Goal: Find specific page/section: Find specific page/section

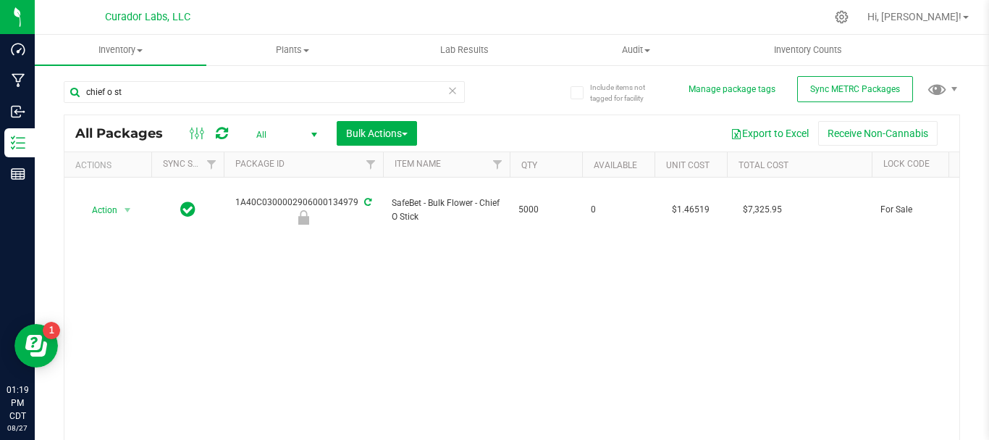
click at [448, 91] on icon at bounding box center [453, 89] width 10 height 17
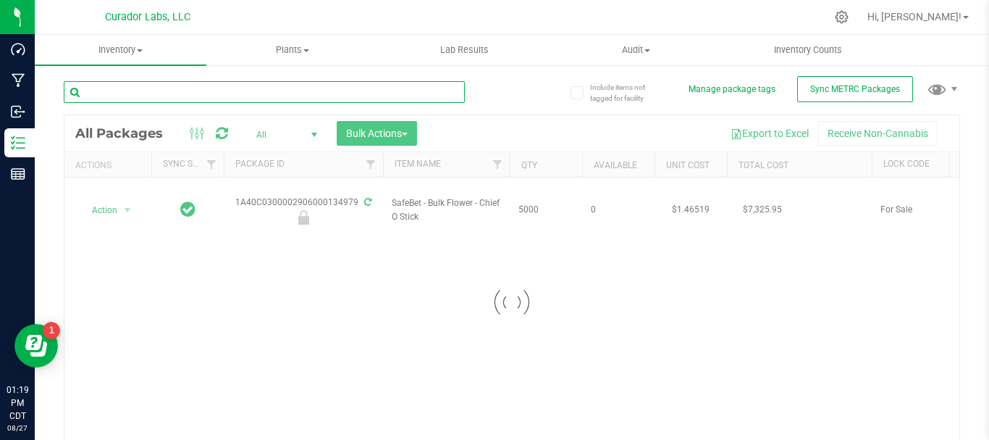
click at [389, 93] on input "text" at bounding box center [264, 92] width 401 height 22
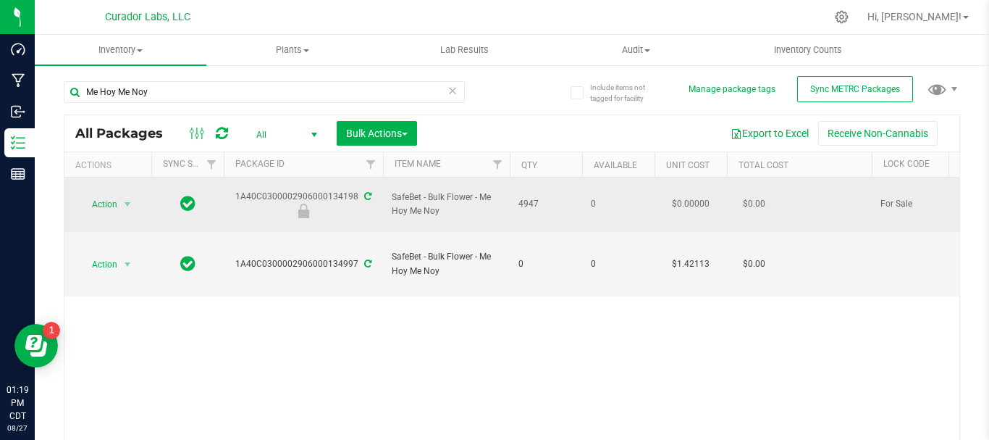
drag, startPoint x: 227, startPoint y: 186, endPoint x: 359, endPoint y: 180, distance: 132.0
click at [359, 180] on td "1A40C0300002906000134198" at bounding box center [303, 204] width 159 height 54
copy div "1A40C0300002906000134198"
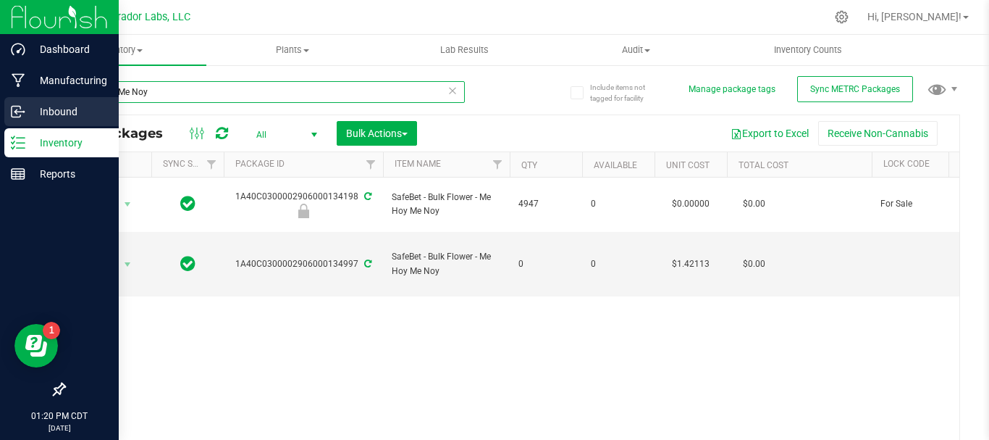
drag, startPoint x: 196, startPoint y: 95, endPoint x: 11, endPoint y: 100, distance: 184.8
click at [11, 100] on div "Dashboard Manufacturing Inbound Inventory Reports 01:20 PM CDT [DATE] 08/27 Cur…" at bounding box center [494, 220] width 989 height 440
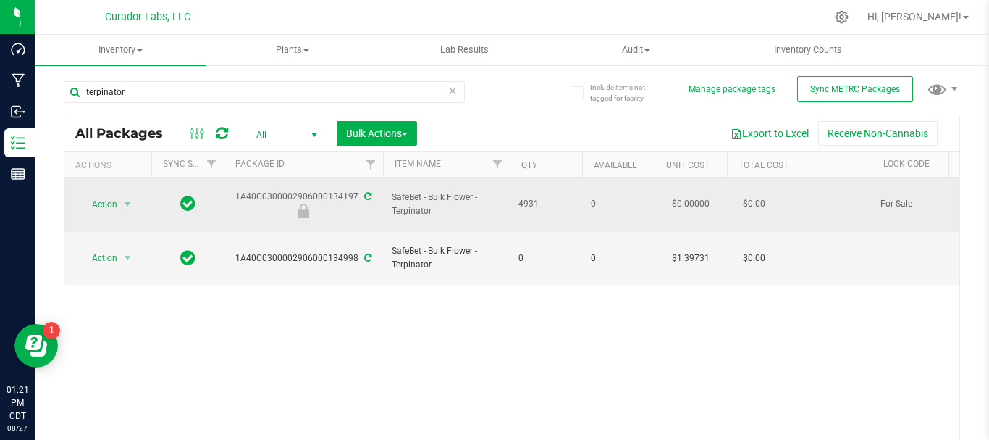
drag, startPoint x: 233, startPoint y: 188, endPoint x: 356, endPoint y: 187, distance: 123.1
click at [356, 190] on div "1A40C0300002906000134197" at bounding box center [304, 204] width 164 height 28
copy div "1A40C0300002906000134197"
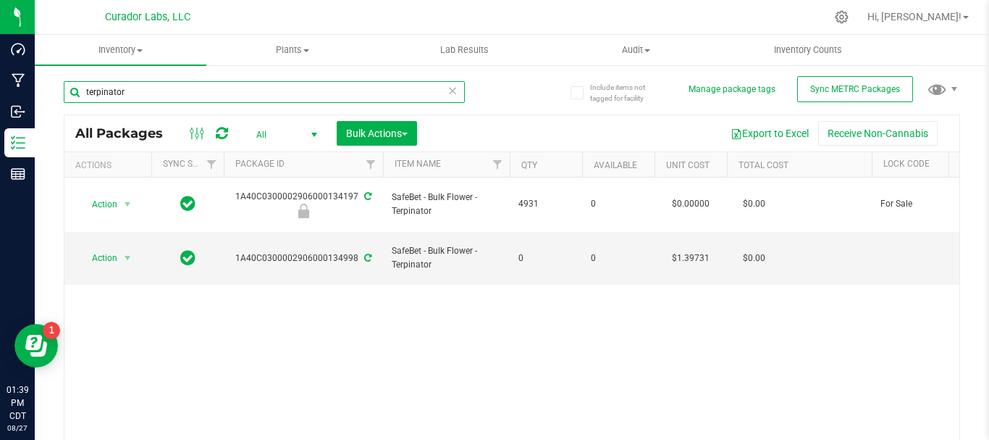
drag, startPoint x: 175, startPoint y: 93, endPoint x: 62, endPoint y: 80, distance: 113.7
click at [62, 80] on div "Include items not tagged for facility Manage package tags Sync METRC Packages […" at bounding box center [512, 285] width 955 height 442
type input "lunch break"
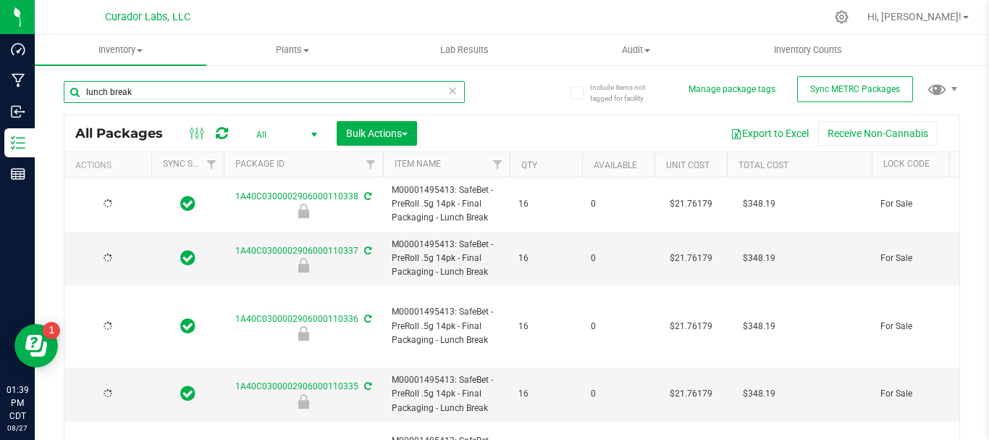
type input "[DATE]"
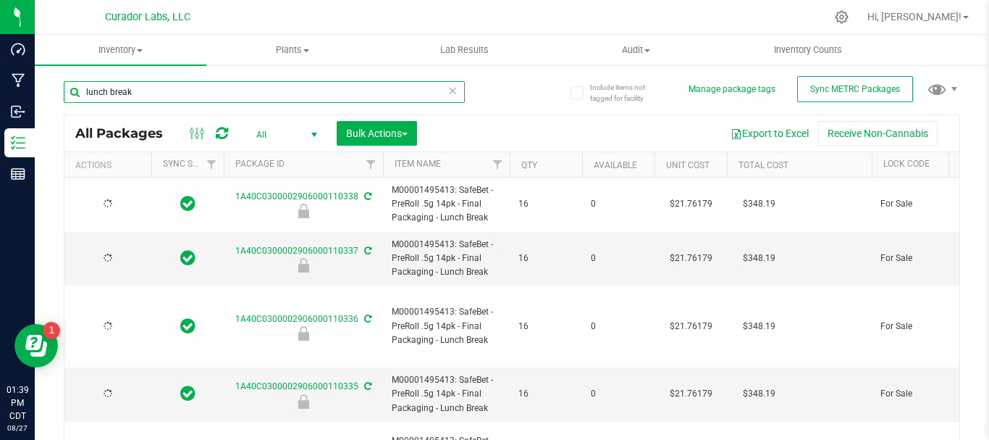
type input "[DATE]"
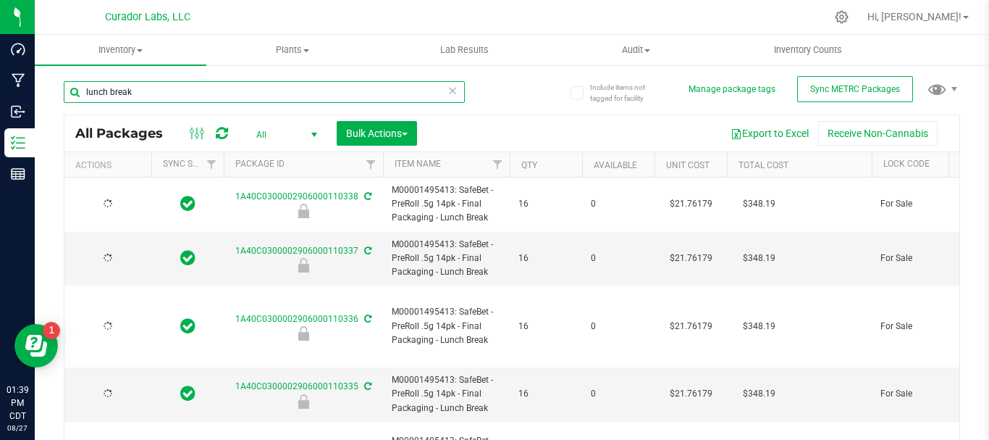
type input "[DATE]"
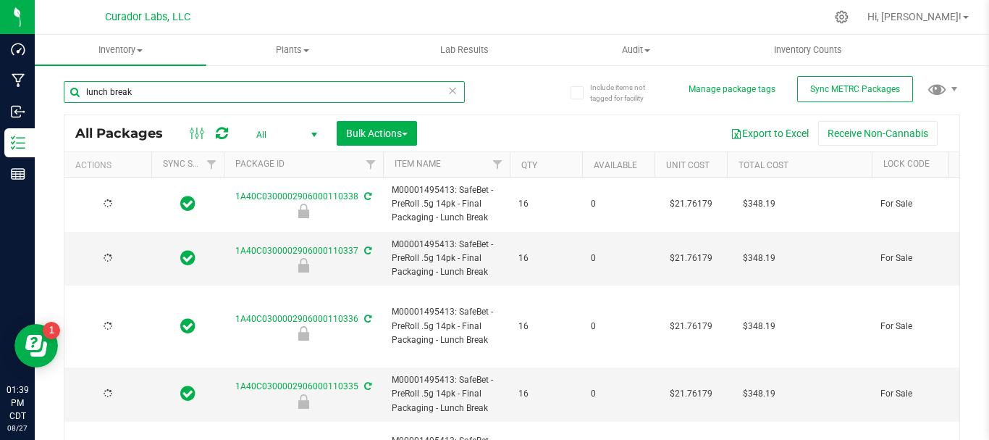
type input "[DATE]"
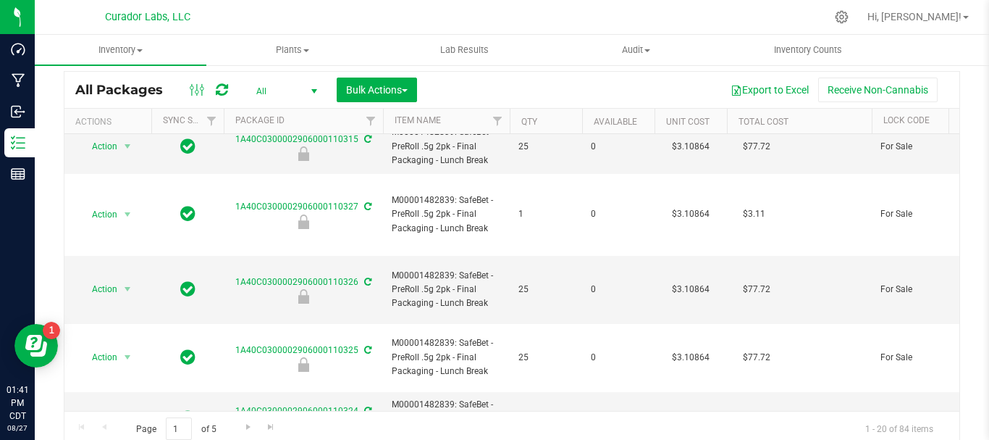
scroll to position [66, 0]
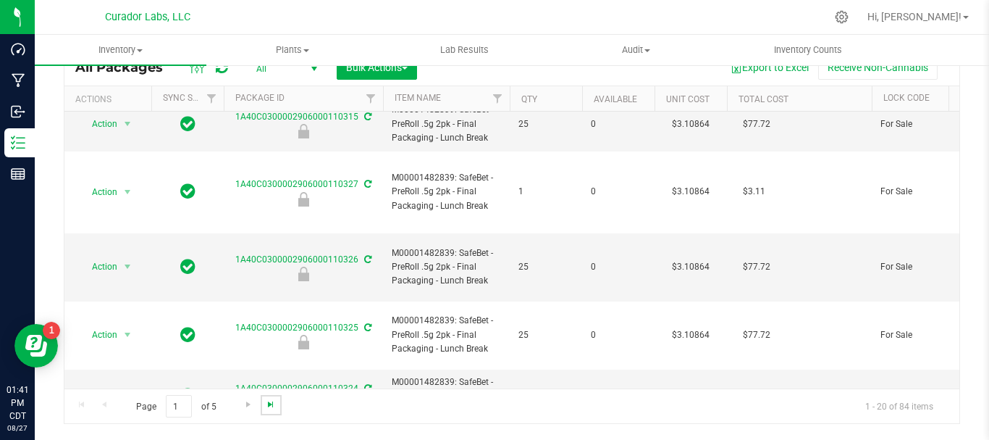
click at [271, 403] on span "Go to the last page" at bounding box center [271, 404] width 12 height 12
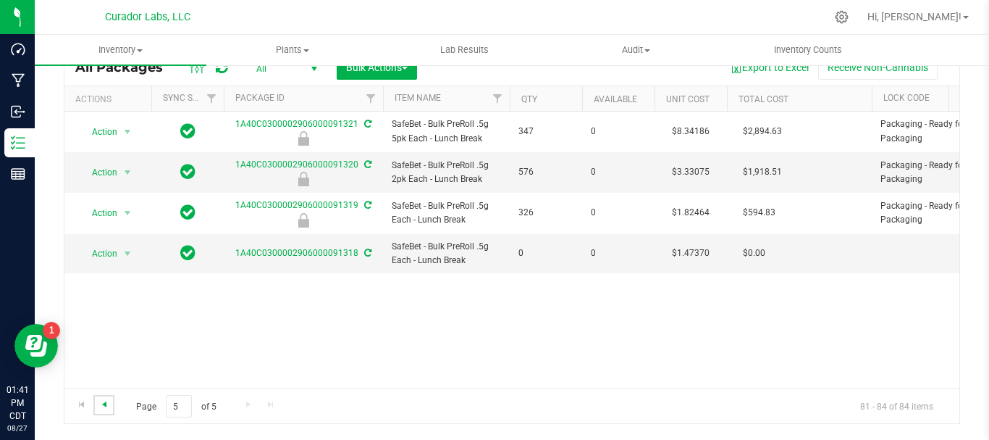
click at [105, 404] on span "Go to the previous page" at bounding box center [105, 404] width 12 height 12
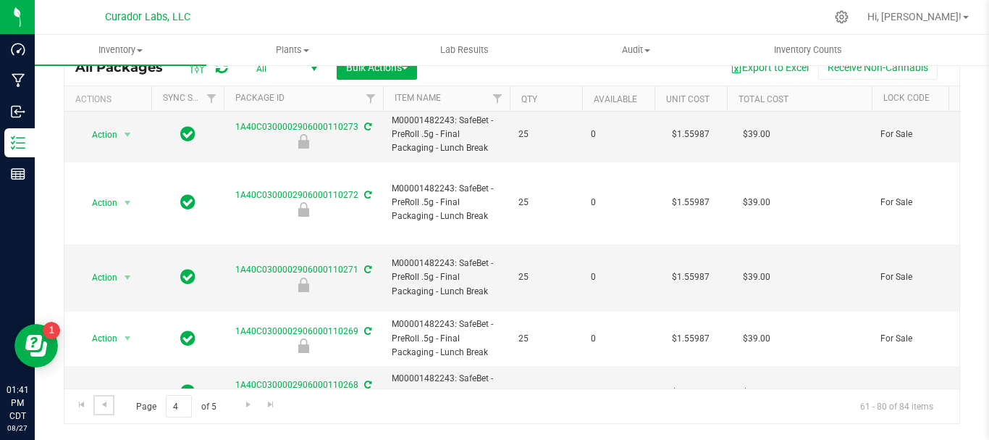
scroll to position [774, 0]
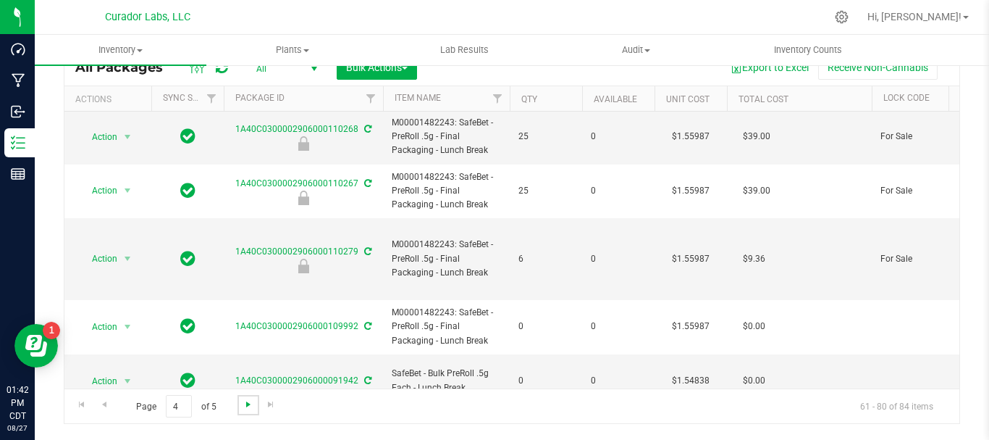
click at [243, 405] on span "Go to the next page" at bounding box center [249, 404] width 12 height 12
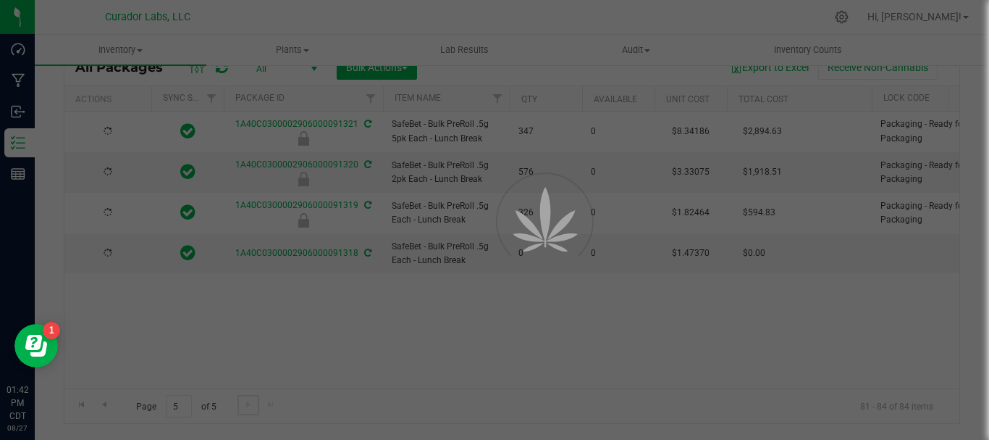
scroll to position [0, 0]
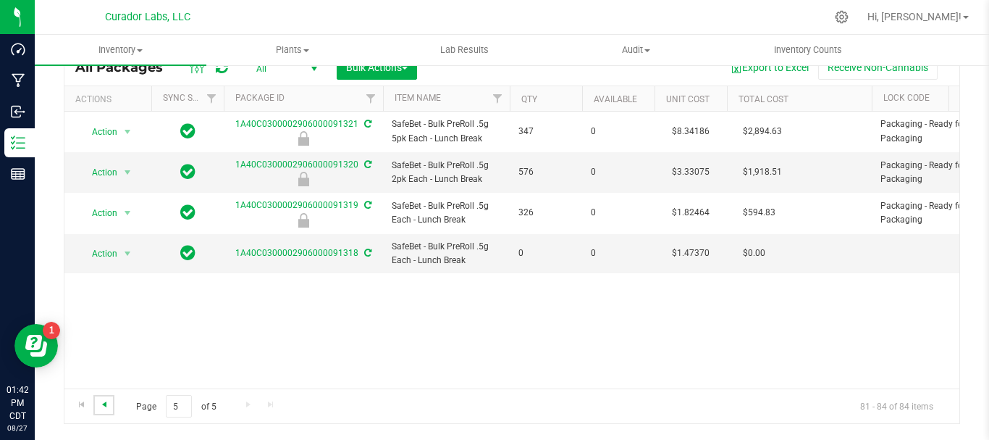
click at [106, 403] on span "Go to the previous page" at bounding box center [105, 404] width 12 height 12
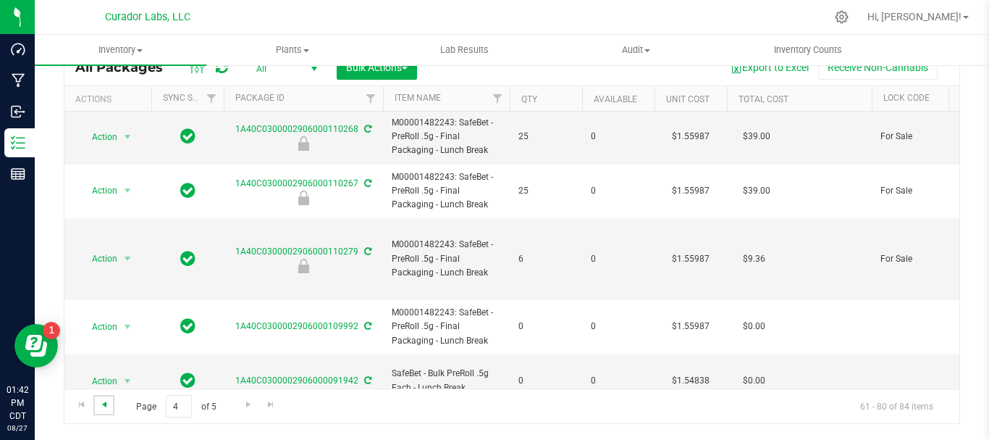
click at [109, 406] on span "Go to the previous page" at bounding box center [105, 404] width 12 height 12
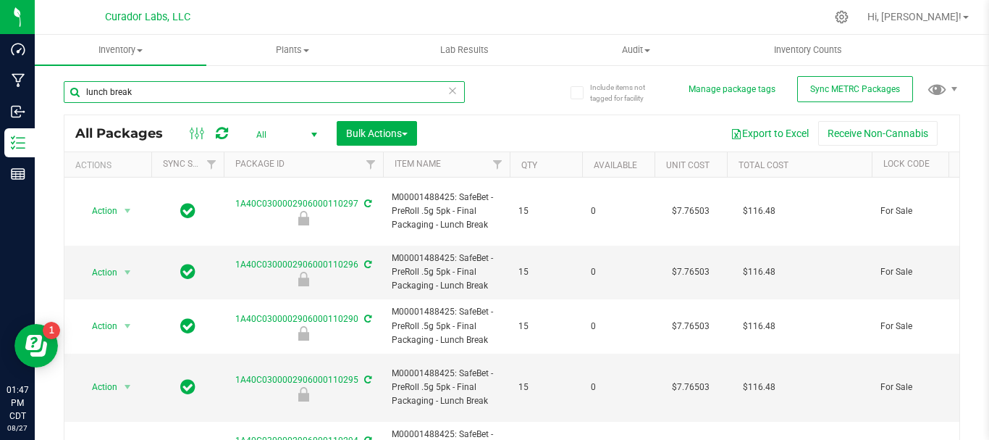
click at [219, 94] on input "lunch break" at bounding box center [264, 92] width 401 height 22
type input "l"
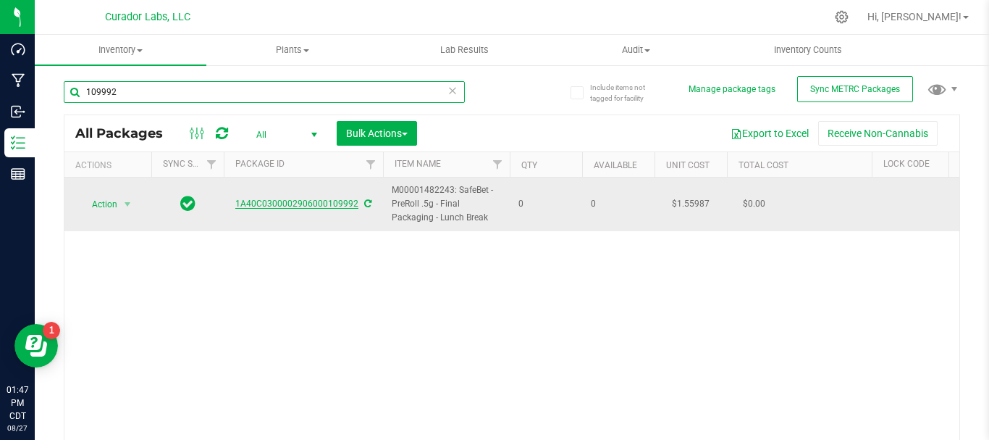
type input "109992"
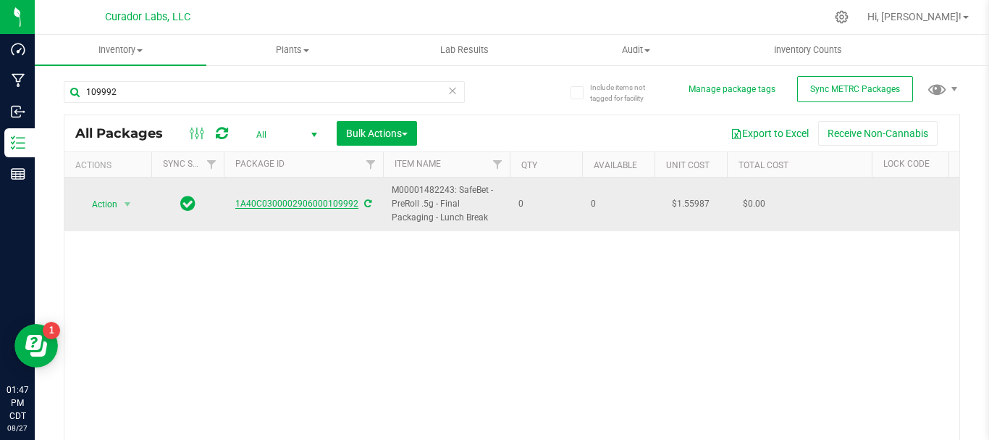
click at [263, 204] on link "1A40C0300002906000109992" at bounding box center [296, 203] width 123 height 10
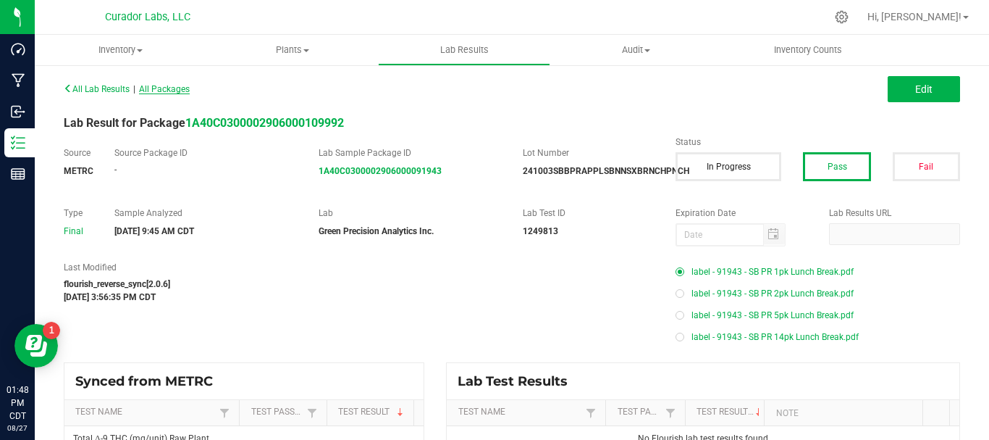
click at [168, 89] on span "All Packages" at bounding box center [164, 89] width 51 height 10
